Goal: Navigation & Orientation: Go to known website

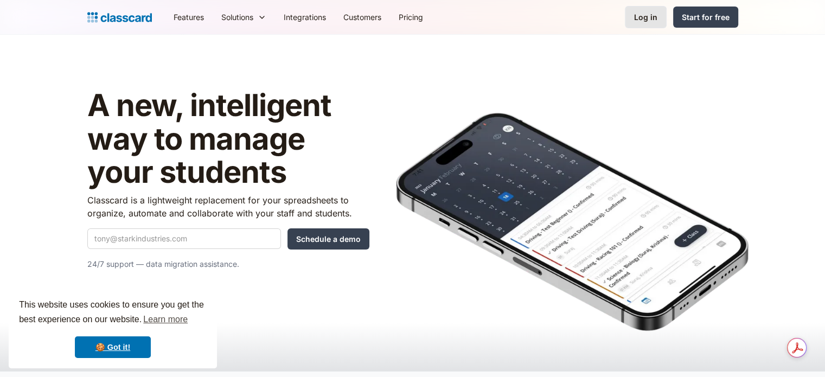
click at [655, 12] on div "Log in" at bounding box center [645, 16] width 23 height 11
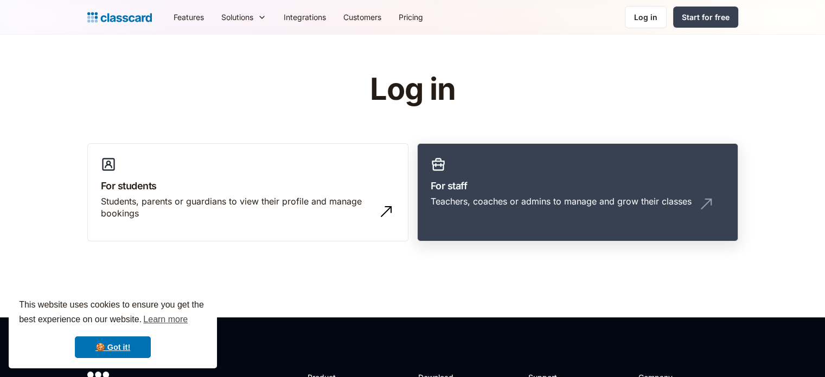
click at [516, 223] on link "For staff Teachers, coaches or admins to manage and grow their classes" at bounding box center [577, 192] width 321 height 99
